Goal: Information Seeking & Learning: Find specific page/section

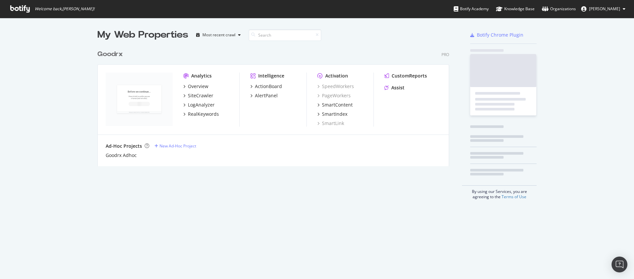
scroll to position [120, 352]
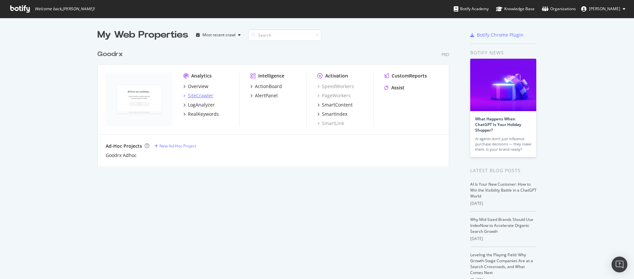
click at [197, 93] on div "SiteCrawler" at bounding box center [200, 95] width 25 height 7
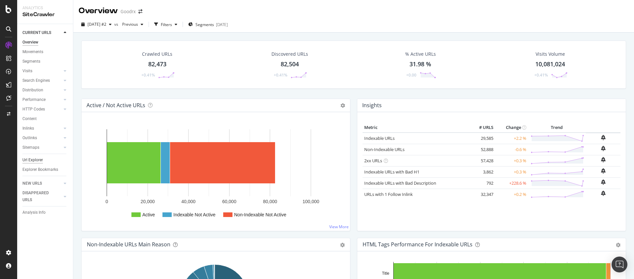
click at [35, 157] on div "Url Explorer" at bounding box center [32, 160] width 20 height 7
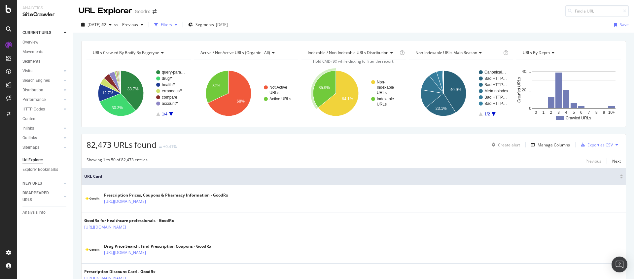
click at [180, 21] on div "Filters" at bounding box center [166, 25] width 28 height 10
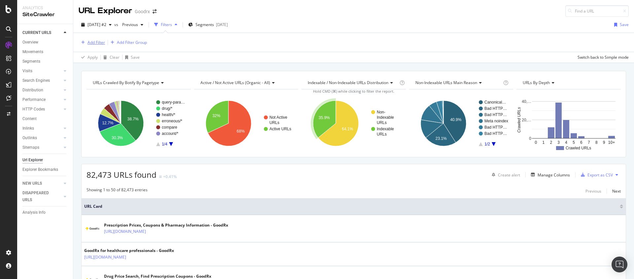
click at [98, 43] on div "Add Filter" at bounding box center [95, 43] width 17 height 6
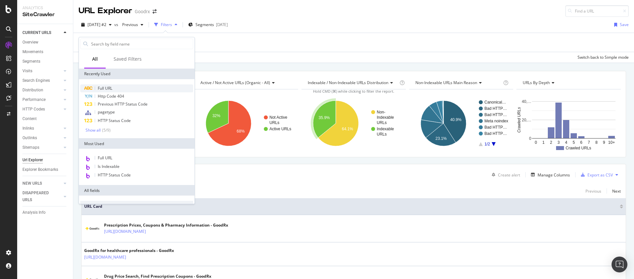
click at [110, 85] on div "Full URL" at bounding box center [136, 89] width 113 height 8
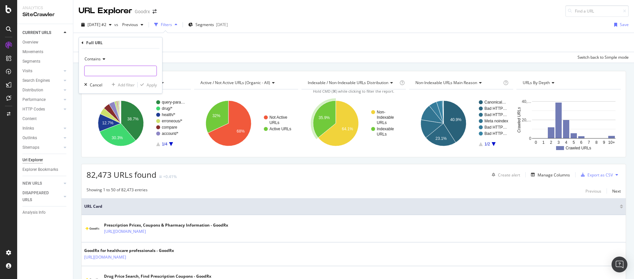
click at [120, 75] on input "text" at bounding box center [121, 71] width 72 height 11
type input "/gold/sign"
click at [149, 84] on div "Apply" at bounding box center [152, 85] width 10 height 6
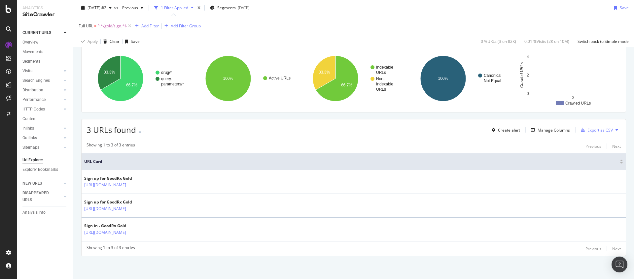
scroll to position [46, 0]
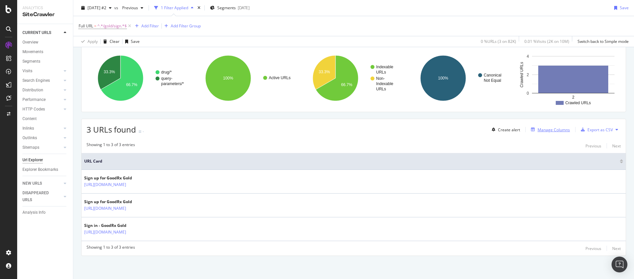
click at [545, 131] on div "Manage Columns" at bounding box center [554, 130] width 32 height 6
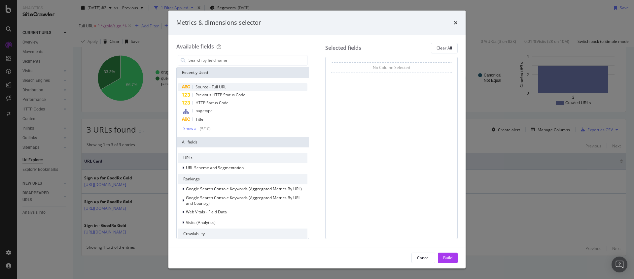
click at [220, 87] on span "Source - Full URL" at bounding box center [210, 87] width 31 height 6
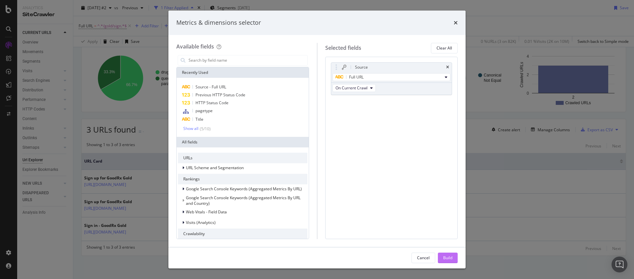
click at [453, 258] on button "Build" at bounding box center [448, 258] width 20 height 11
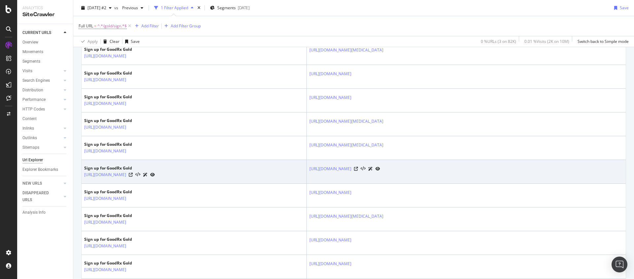
scroll to position [198, 0]
click at [358, 168] on icon at bounding box center [356, 170] width 4 height 4
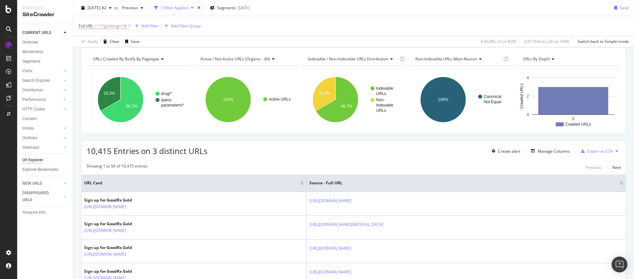
scroll to position [0, 0]
